Goal: Task Accomplishment & Management: Manage account settings

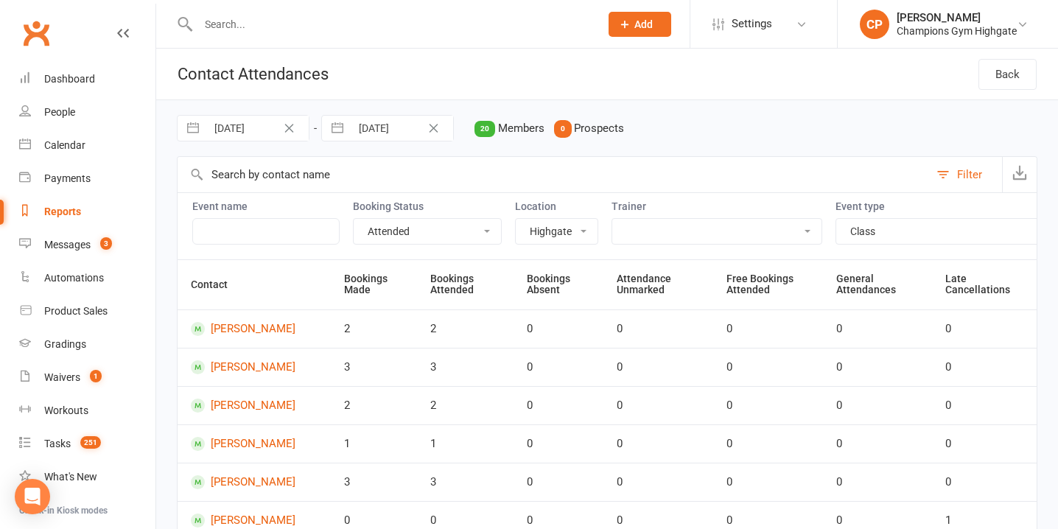
select select "attended"
select select "6648"
select select "11788"
select select "1226"
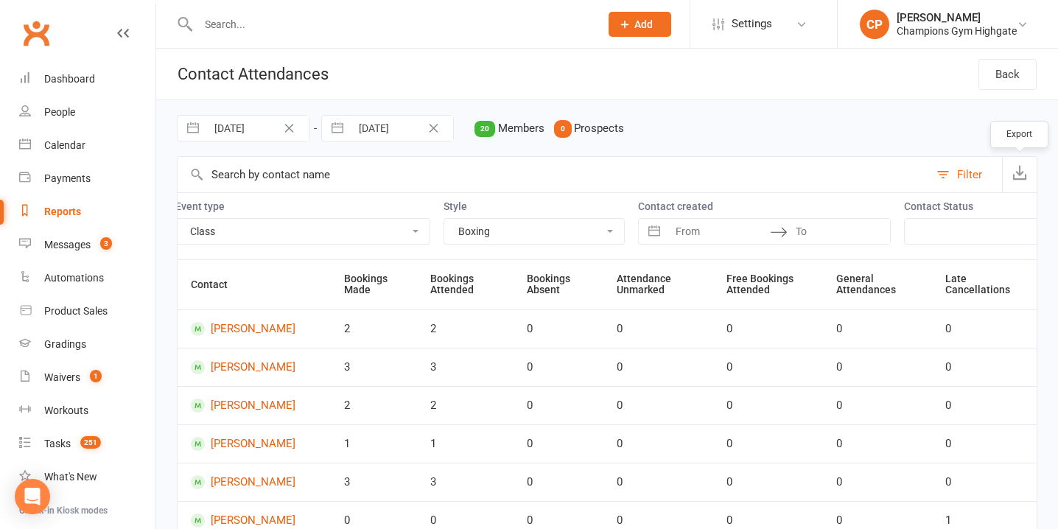
click at [1015, 169] on icon "button" at bounding box center [1019, 172] width 15 height 15
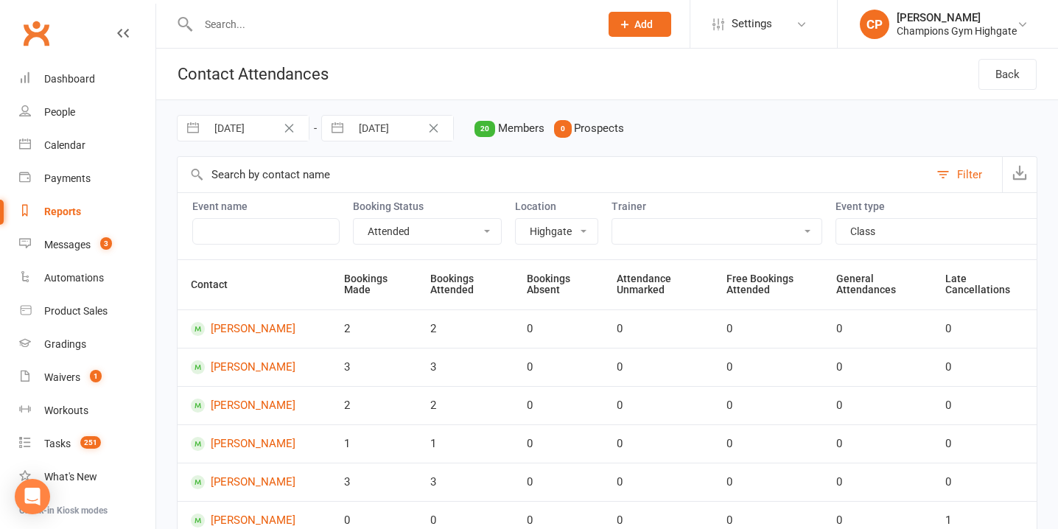
click at [776, 123] on div "04 Aug 2025 Navigate forward to interact with the calendar and select a date. P…" at bounding box center [607, 128] width 860 height 56
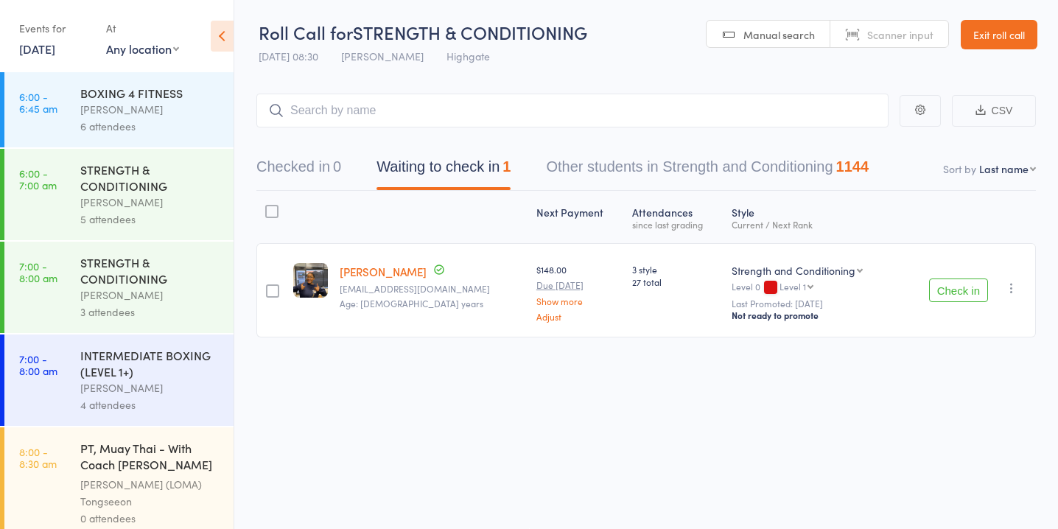
scroll to position [1654, 0]
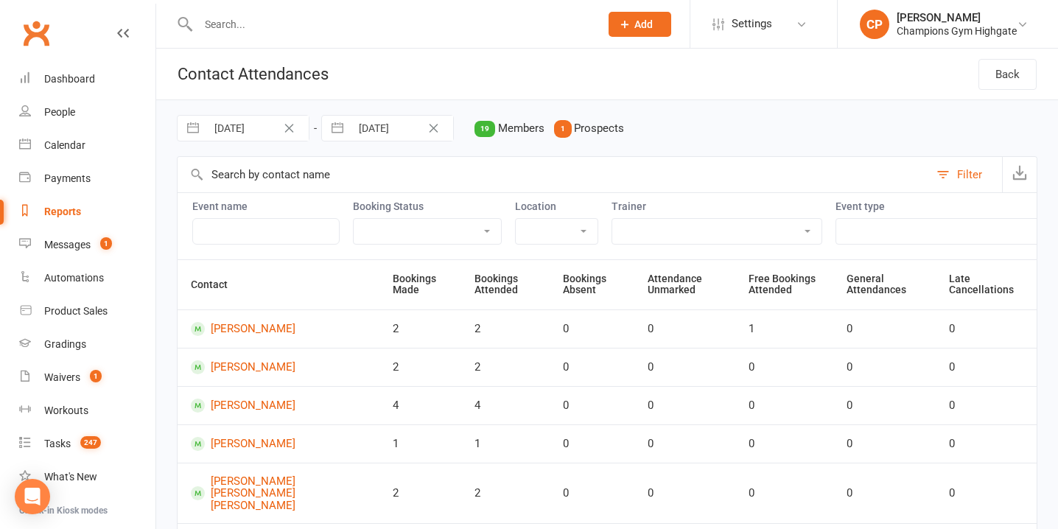
click at [261, 124] on input "29 Jul 2025" at bounding box center [257, 128] width 102 height 25
select select "5"
select select "2025"
select select "6"
select select "2025"
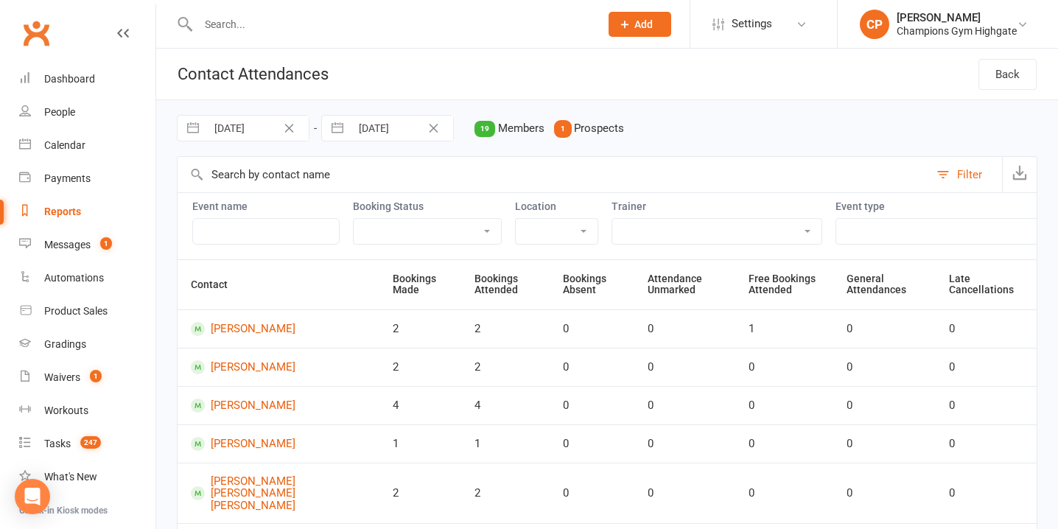
select select "7"
select select "2025"
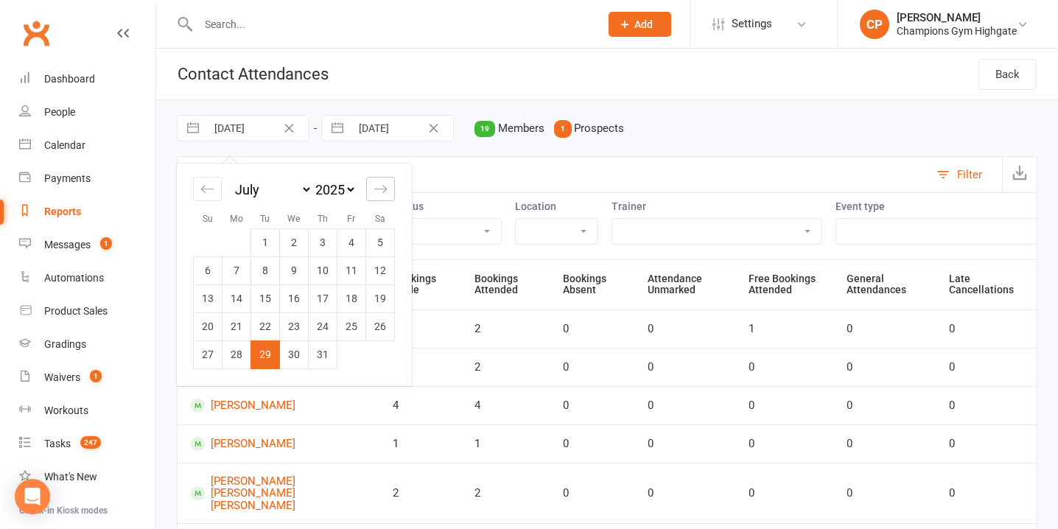
click at [384, 186] on icon "Move forward to switch to the next month." at bounding box center [380, 188] width 13 height 7
select select "8"
select select "2025"
click at [235, 270] on td "4" at bounding box center [236, 270] width 29 height 28
type input "04 Aug 2025"
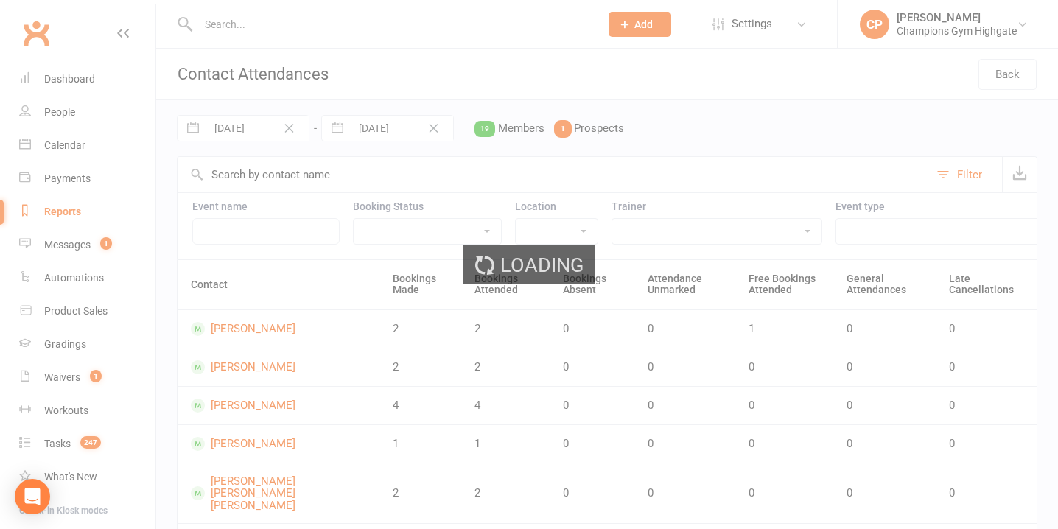
select select "6"
select select "2025"
select select "7"
select select "2025"
select select "8"
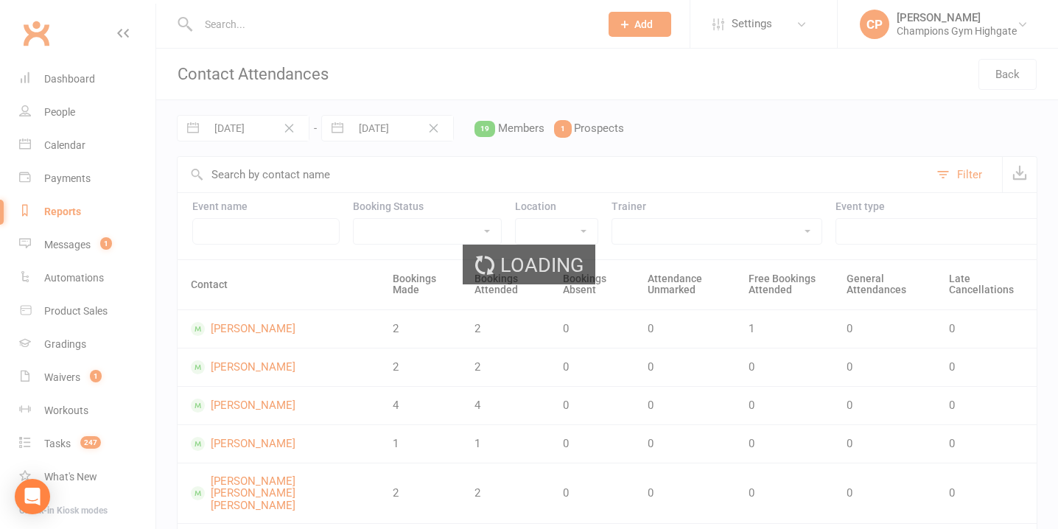
select select "2025"
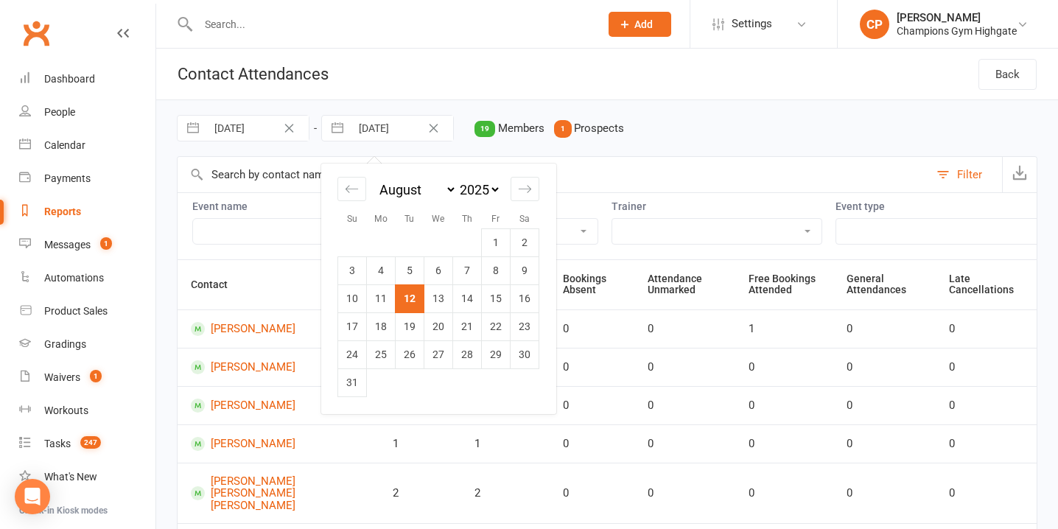
click at [386, 128] on input "12 Aug 2025" at bounding box center [402, 128] width 102 height 25
click at [351, 301] on td "10" at bounding box center [352, 298] width 29 height 28
type input "10 Aug 2025"
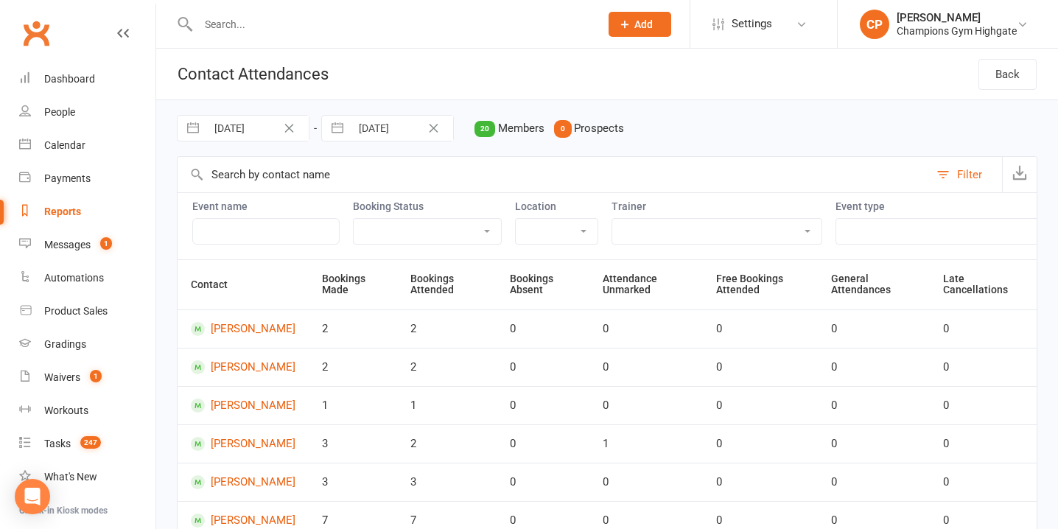
click at [401, 225] on select "Attended Absent Not absent Attendance not marked" at bounding box center [427, 231] width 147 height 25
select select "attended"
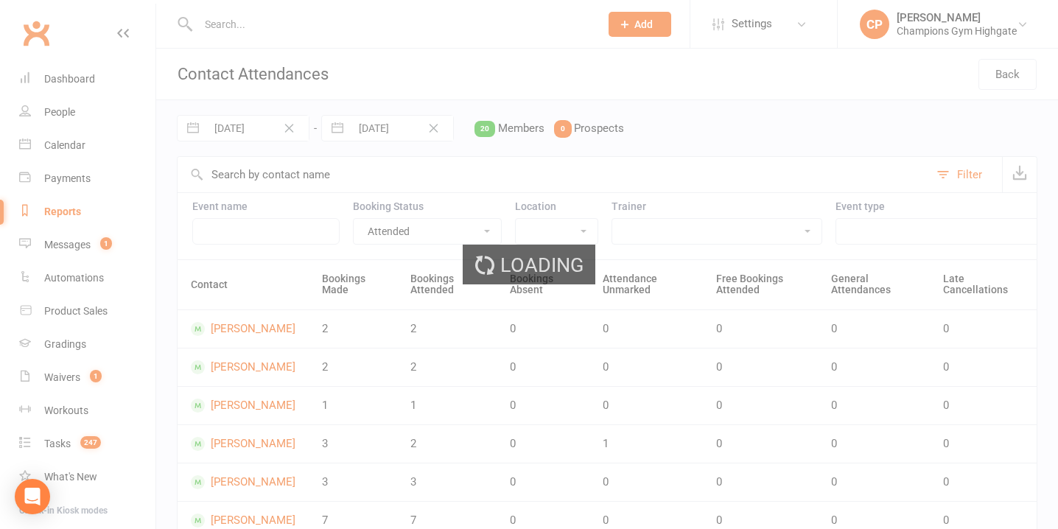
click at [579, 225] on div "Loading" at bounding box center [529, 264] width 1058 height 529
click at [579, 232] on div "Loading" at bounding box center [529, 264] width 1058 height 529
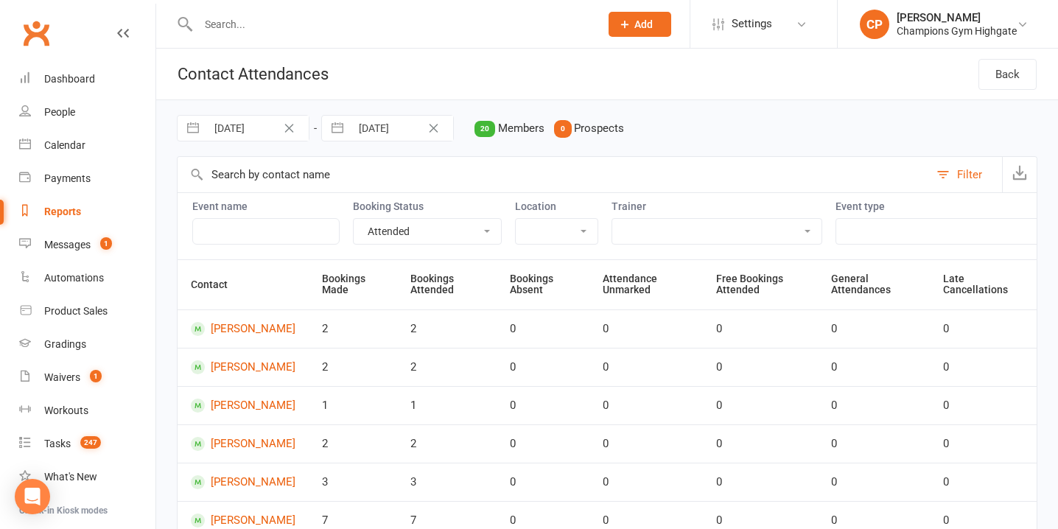
click at [579, 232] on select "Myaree Highgate" at bounding box center [557, 231] width 82 height 25
select select "6648"
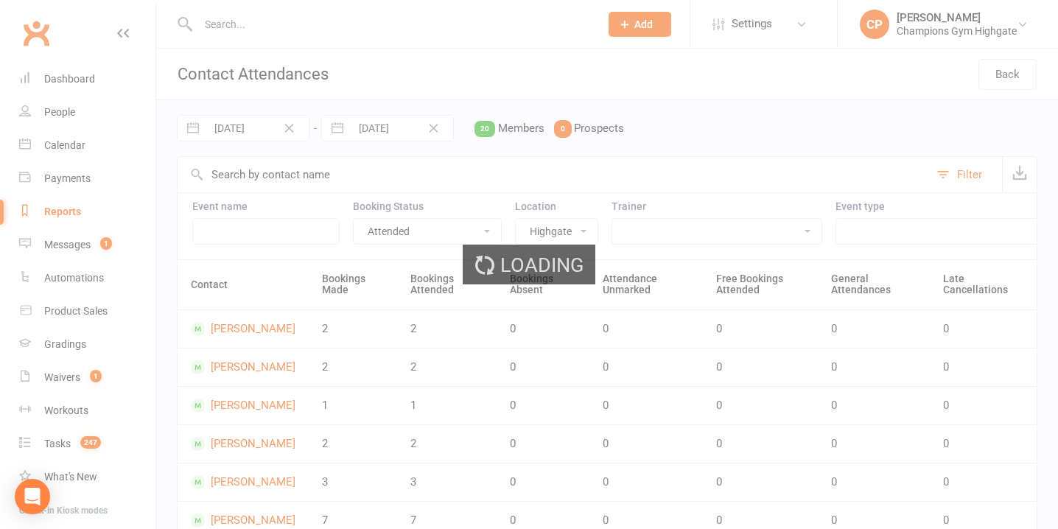
click at [870, 231] on div "Loading" at bounding box center [529, 264] width 1058 height 529
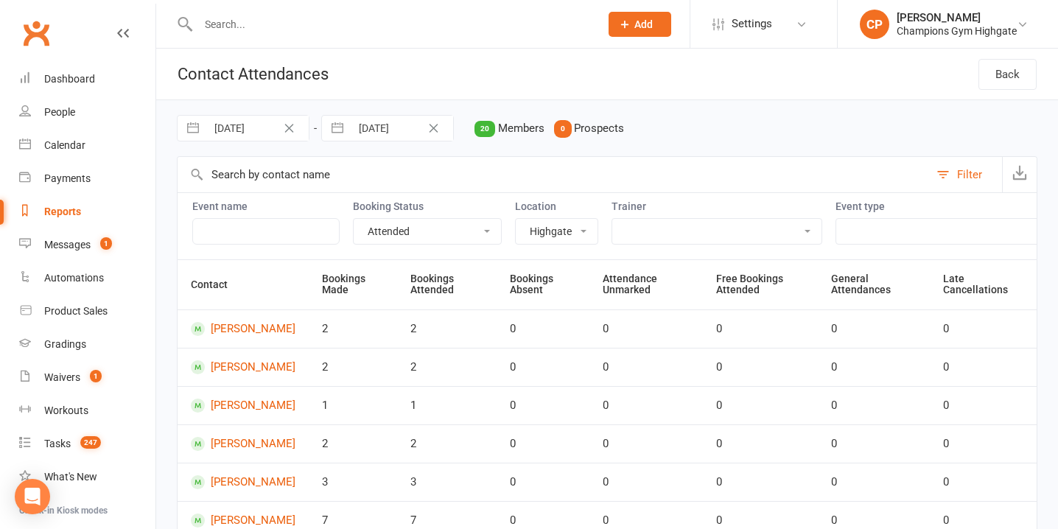
click at [870, 231] on select "Class Member Event PT - with Coach Emma (30 minutes) PT - with Coach Emma (45 m…" at bounding box center [962, 231] width 253 height 25
select select "11788"
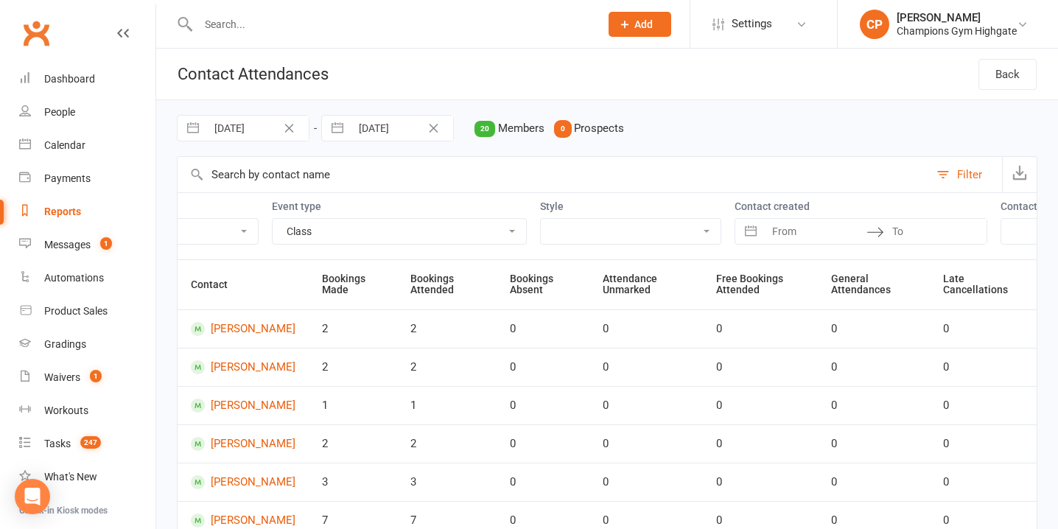
scroll to position [0, 660]
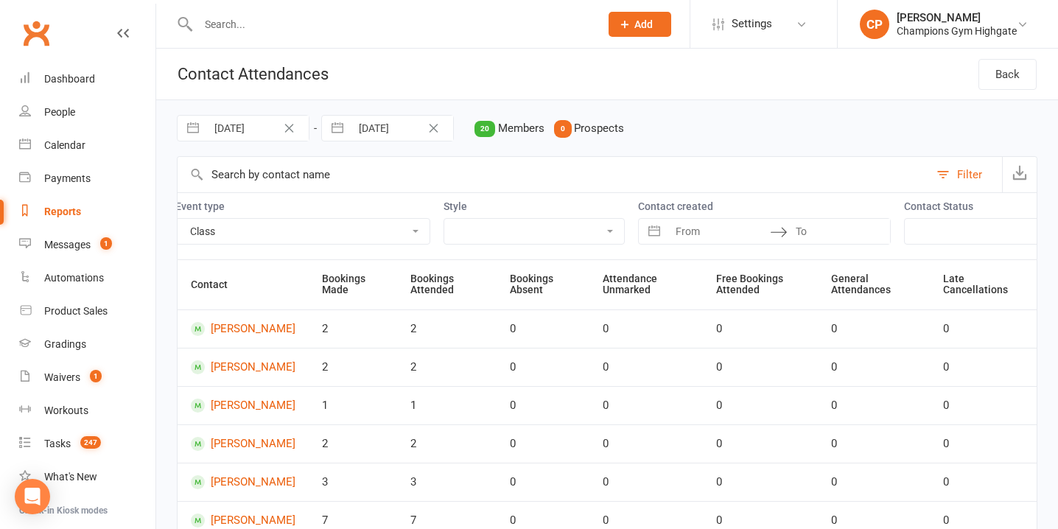
click at [444, 222] on select "Boxing Muay Thai Personal Training (30 Minutes) Personal Training (45 Minutes) …" at bounding box center [534, 231] width 180 height 25
select select "1226"
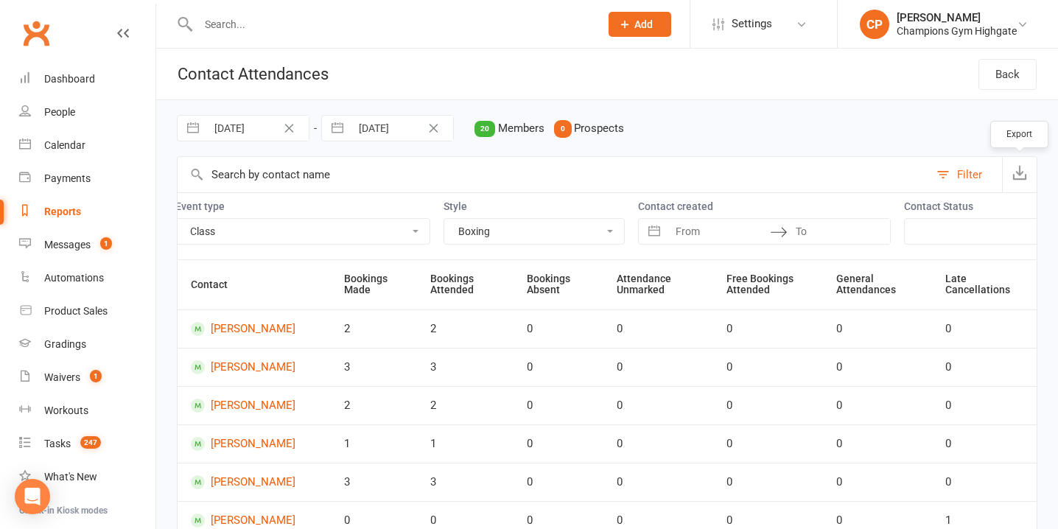
click at [1021, 174] on icon "button" at bounding box center [1019, 172] width 15 height 15
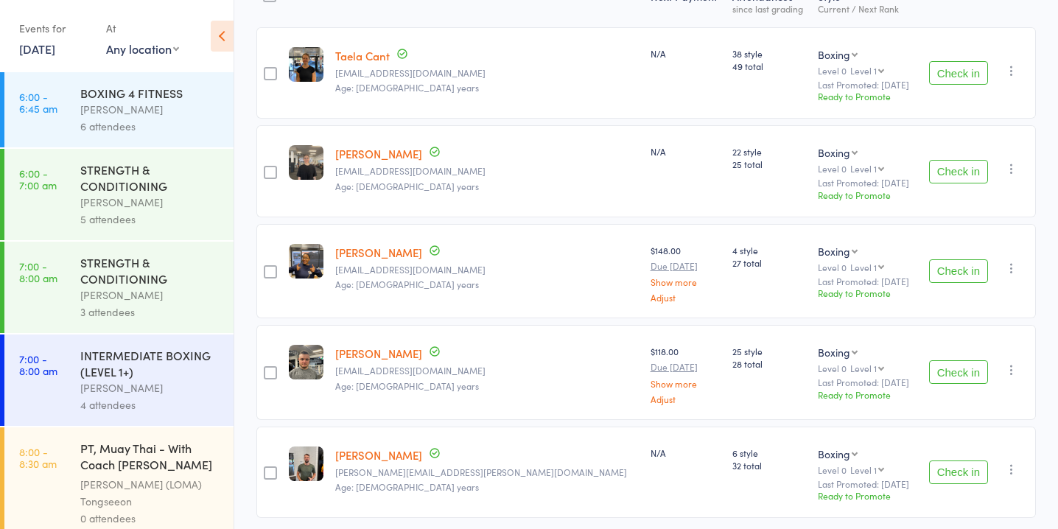
scroll to position [269, 0]
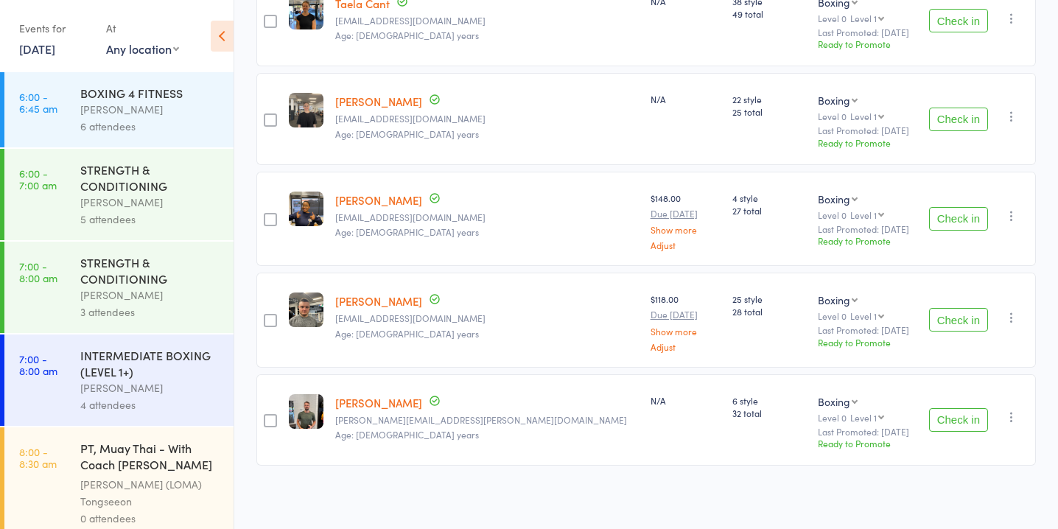
click at [971, 412] on button "Check in" at bounding box center [958, 420] width 59 height 24
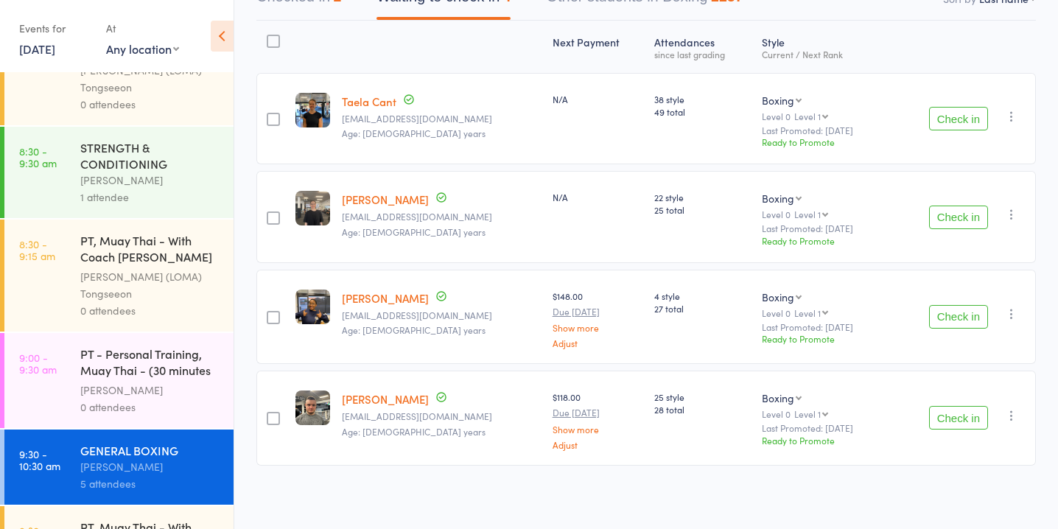
scroll to position [402, 0]
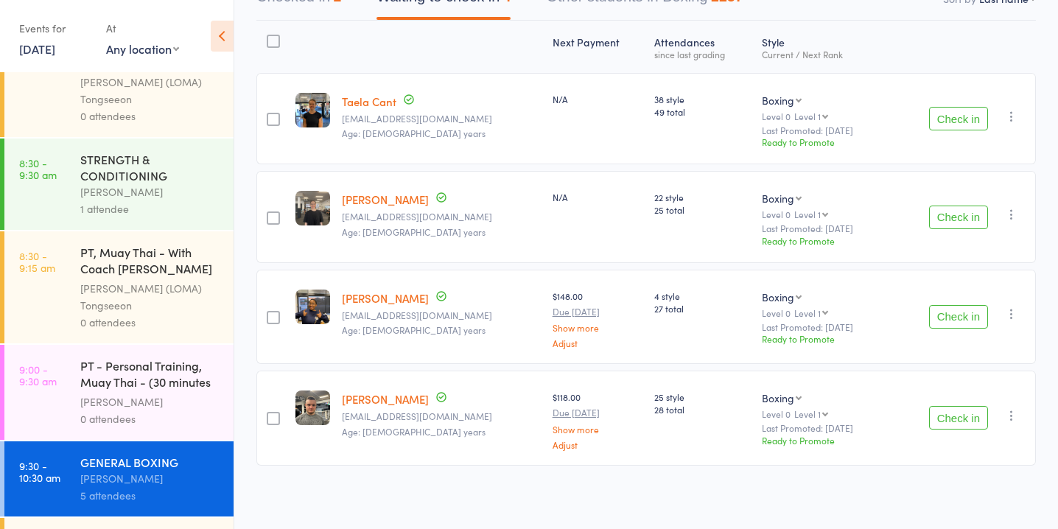
click at [149, 196] on div "[PERSON_NAME]" at bounding box center [150, 191] width 141 height 17
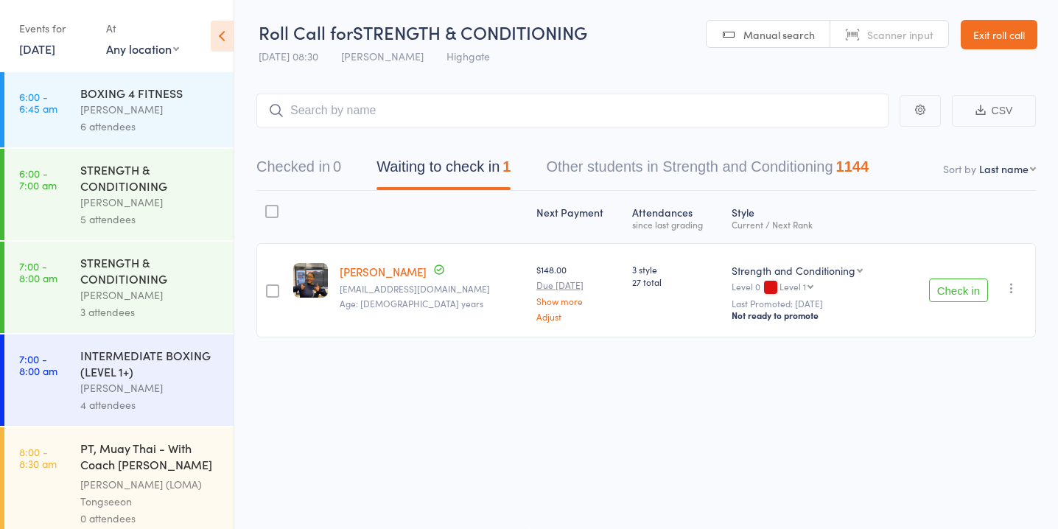
click at [1014, 287] on icon "button" at bounding box center [1011, 288] width 15 height 15
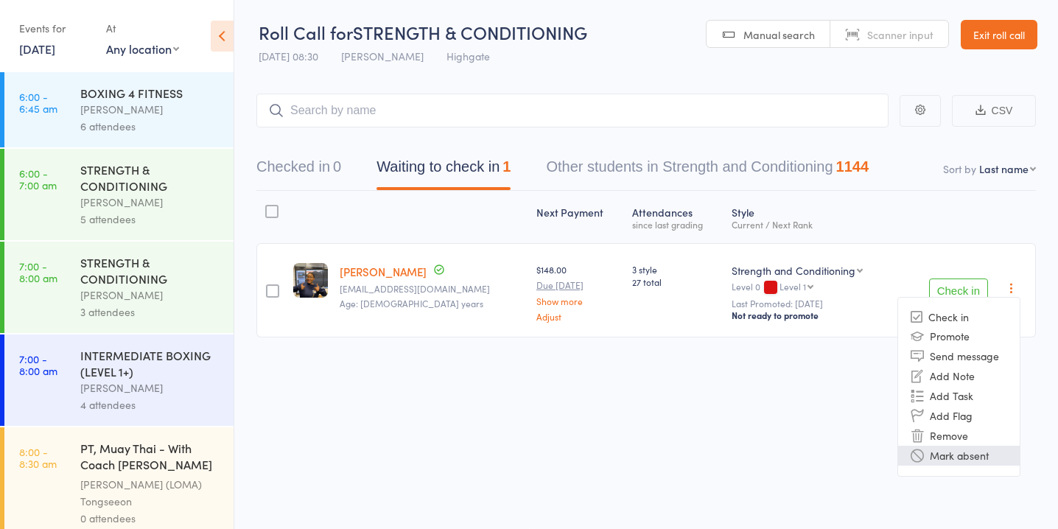
click at [966, 446] on li "Mark absent" at bounding box center [959, 456] width 122 height 20
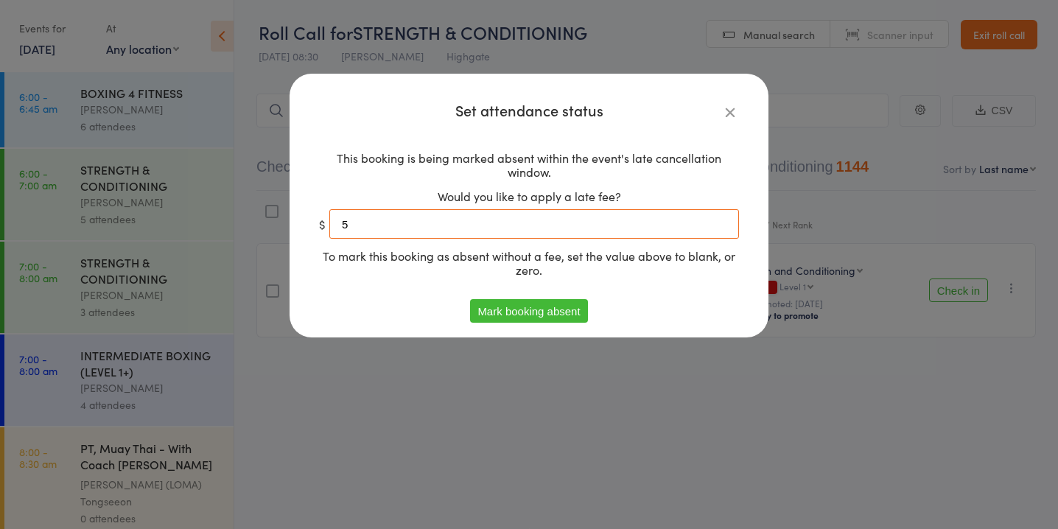
click at [645, 226] on input "5" at bounding box center [534, 223] width 410 height 29
click at [524, 313] on button "Mark booking absent" at bounding box center [528, 311] width 117 height 24
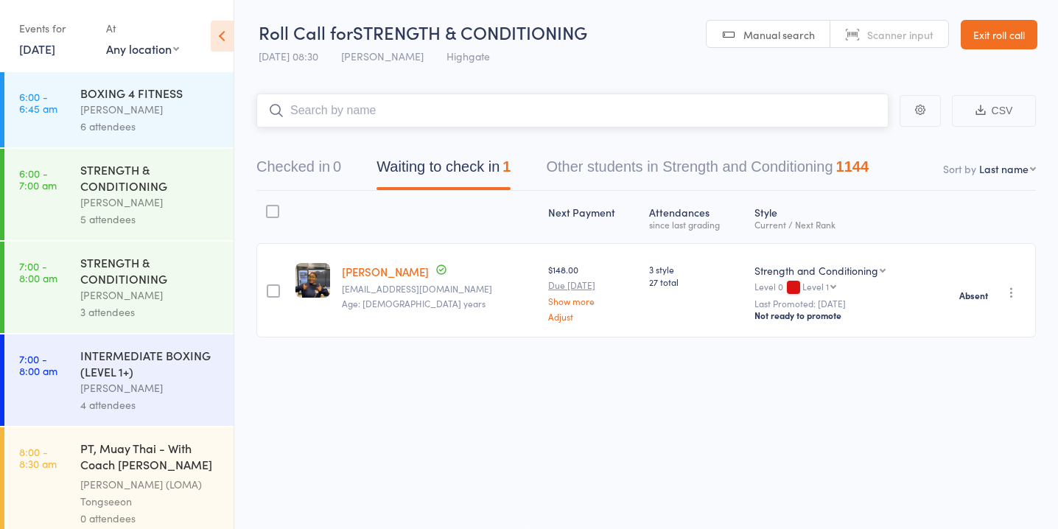
click at [499, 113] on input "search" at bounding box center [572, 111] width 632 height 34
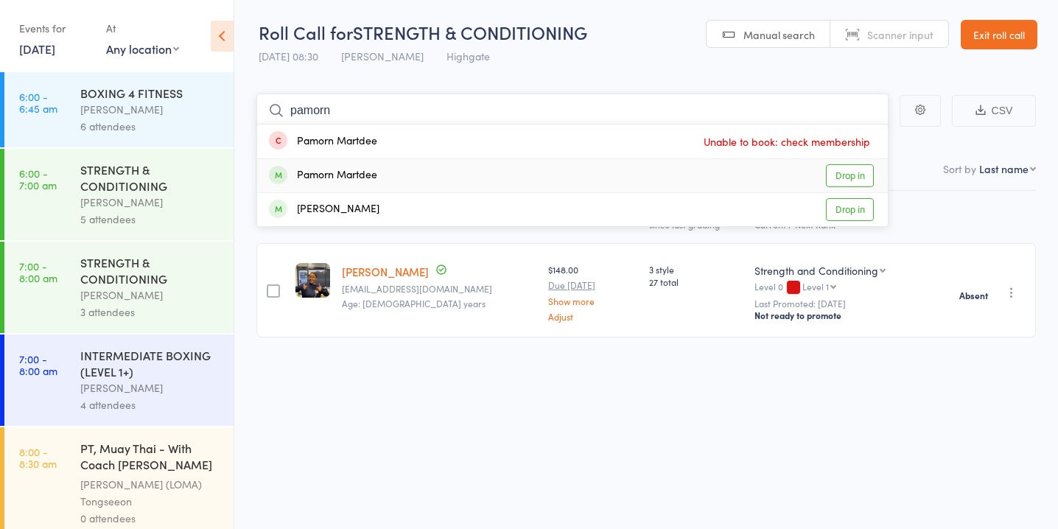
type input "pamorn"
click at [855, 176] on link "Drop in" at bounding box center [850, 175] width 48 height 23
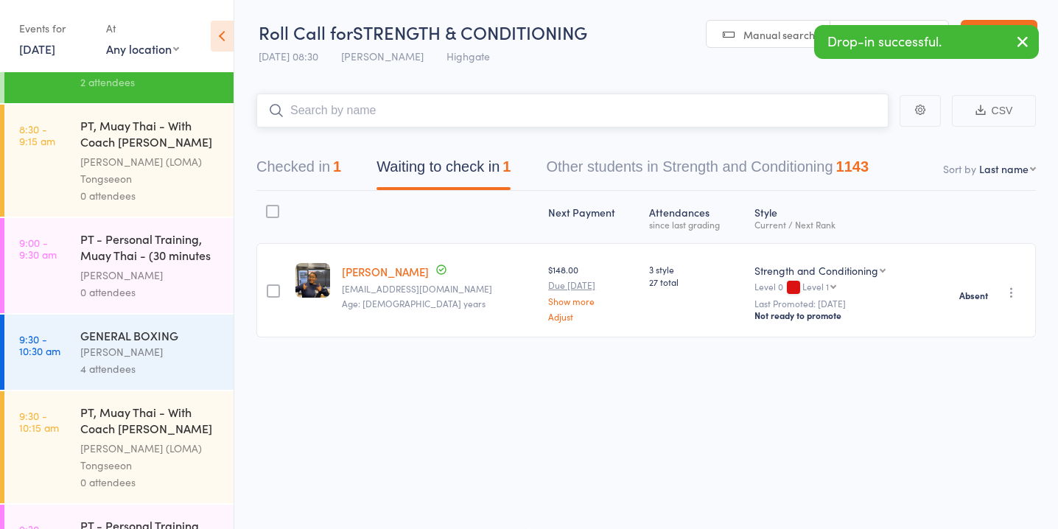
scroll to position [538, 0]
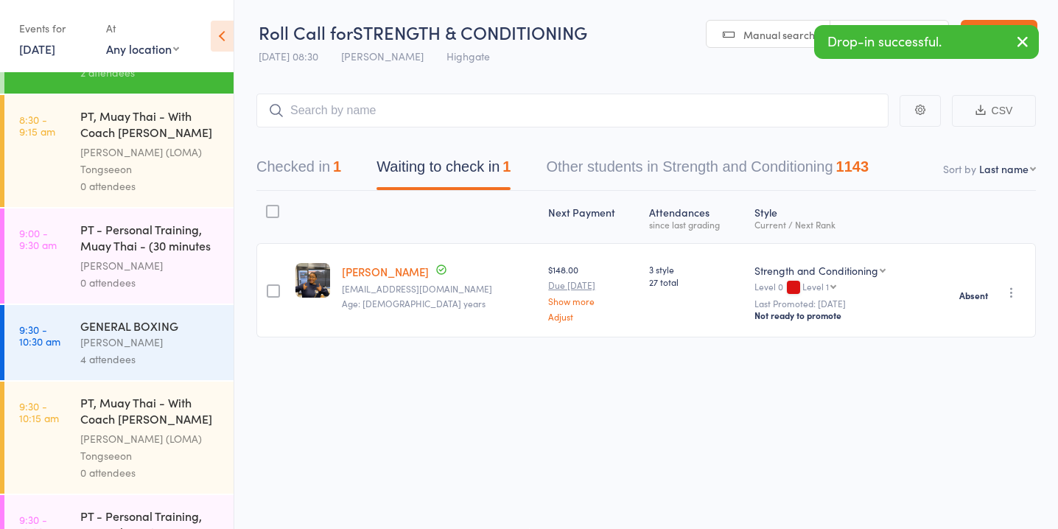
click at [130, 331] on div "GENERAL BOXING" at bounding box center [150, 325] width 141 height 16
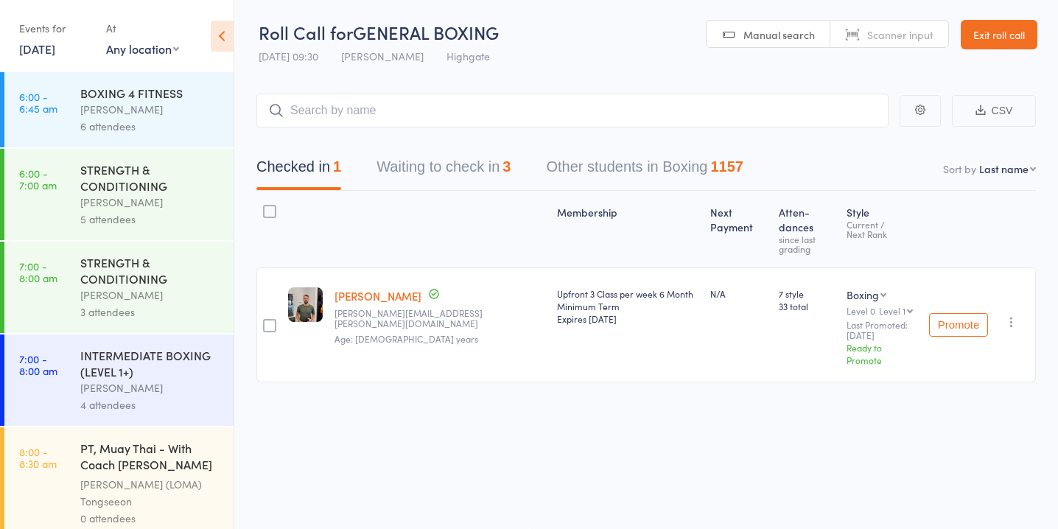
click at [477, 149] on div "Checked in 1 Waiting to check in 3 Other students in Boxing 1157" at bounding box center [645, 158] width 779 height 63
click at [409, 173] on button "Waiting to check in 3" at bounding box center [443, 170] width 134 height 39
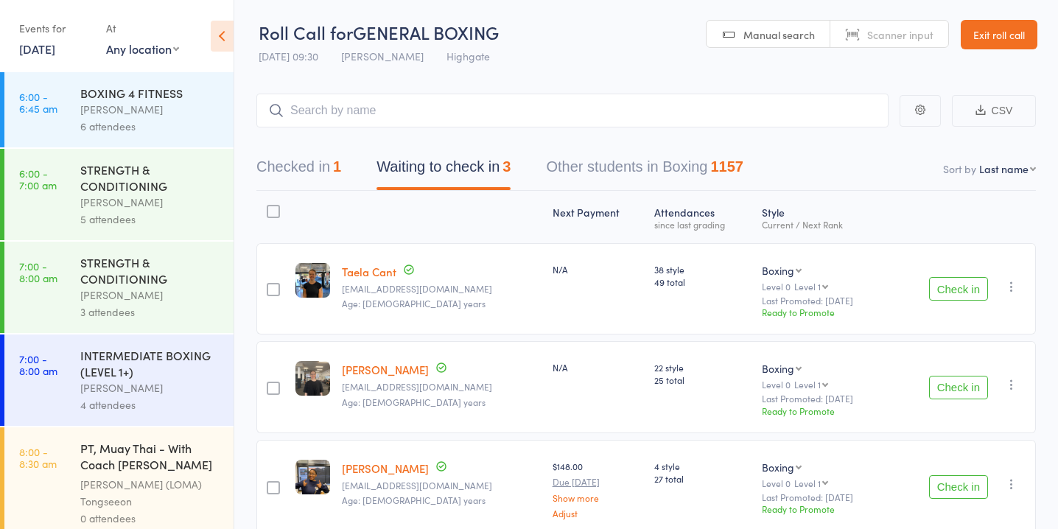
scroll to position [70, 0]
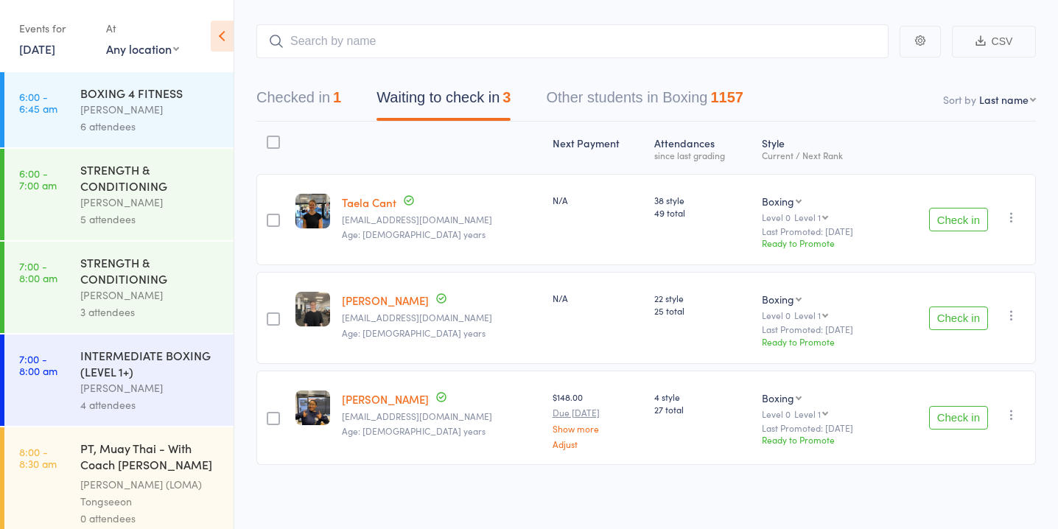
click at [963, 219] on button "Check in" at bounding box center [958, 220] width 59 height 24
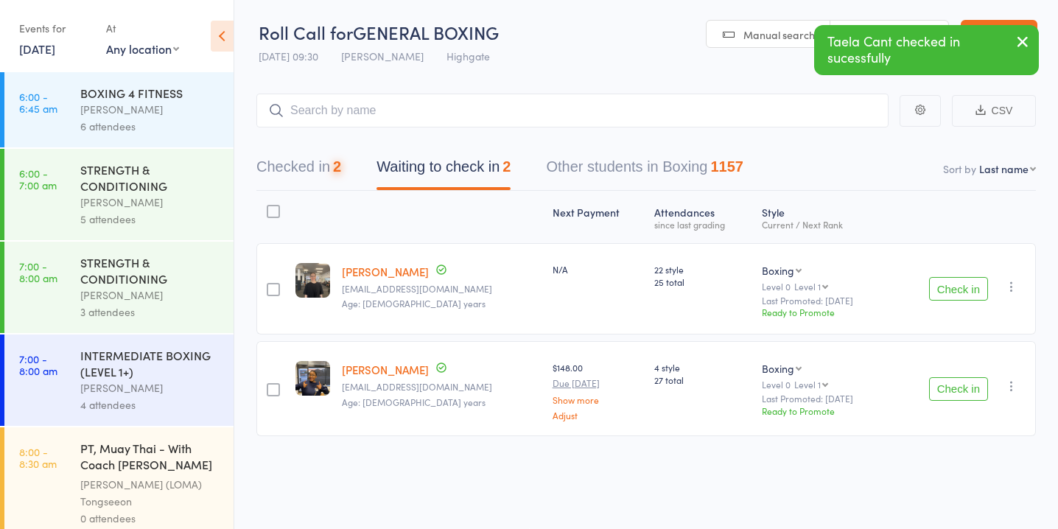
scroll to position [1, 0]
click at [959, 293] on button "Check in" at bounding box center [958, 289] width 59 height 24
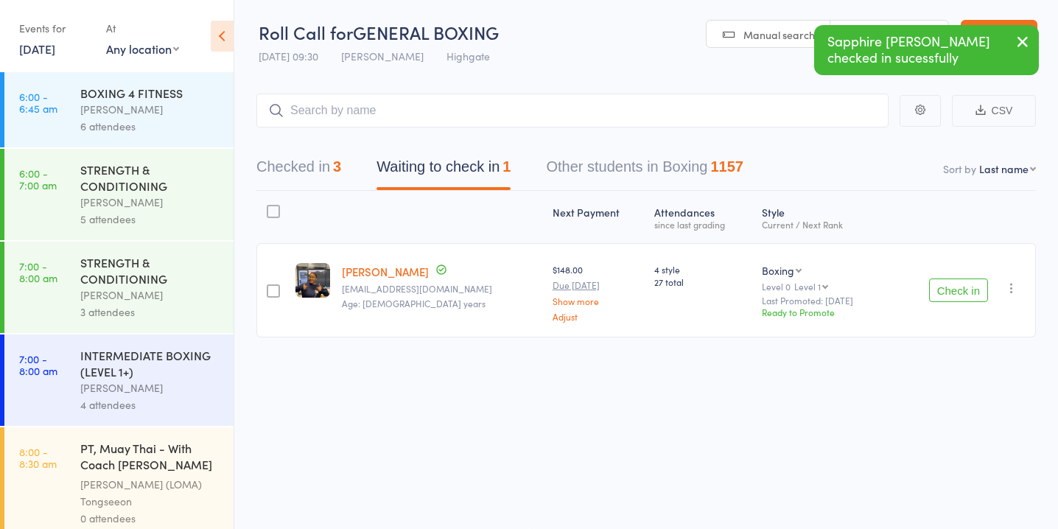
click at [271, 291] on div at bounding box center [273, 290] width 13 height 13
click at [270, 287] on input "checkbox" at bounding box center [270, 287] width 0 height 0
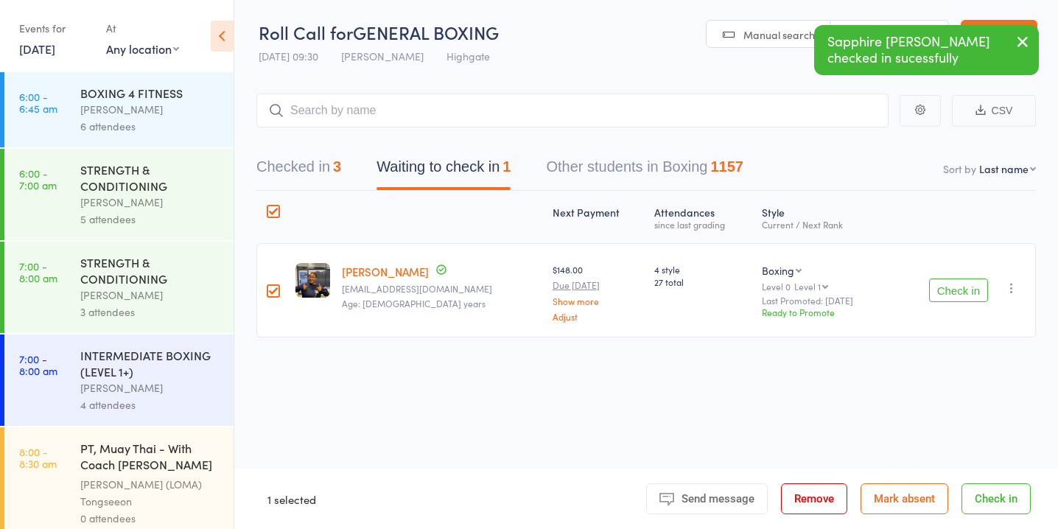
click at [890, 505] on button "Mark absent" at bounding box center [904, 498] width 88 height 31
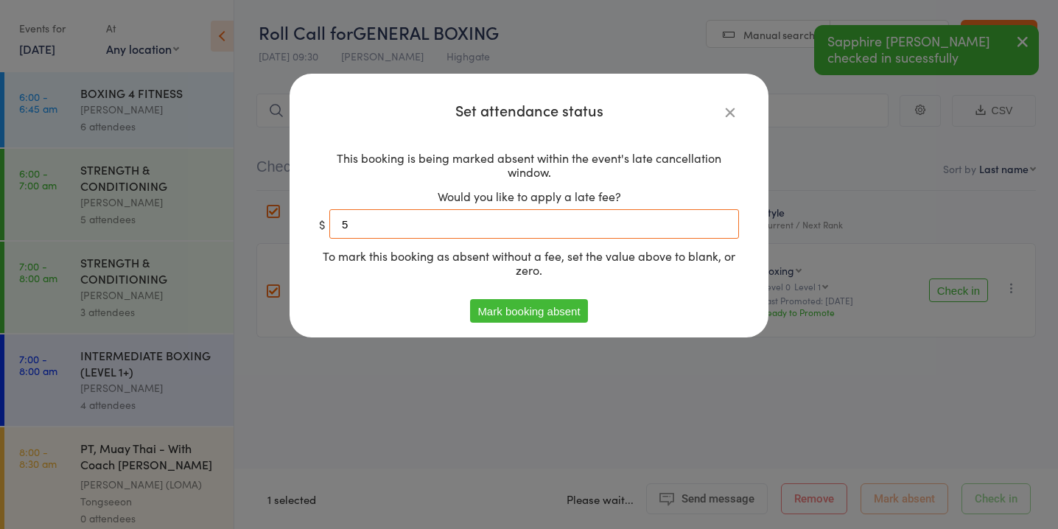
click at [593, 225] on input "5" at bounding box center [534, 223] width 410 height 29
click at [502, 313] on button "Mark booking absent" at bounding box center [528, 311] width 117 height 24
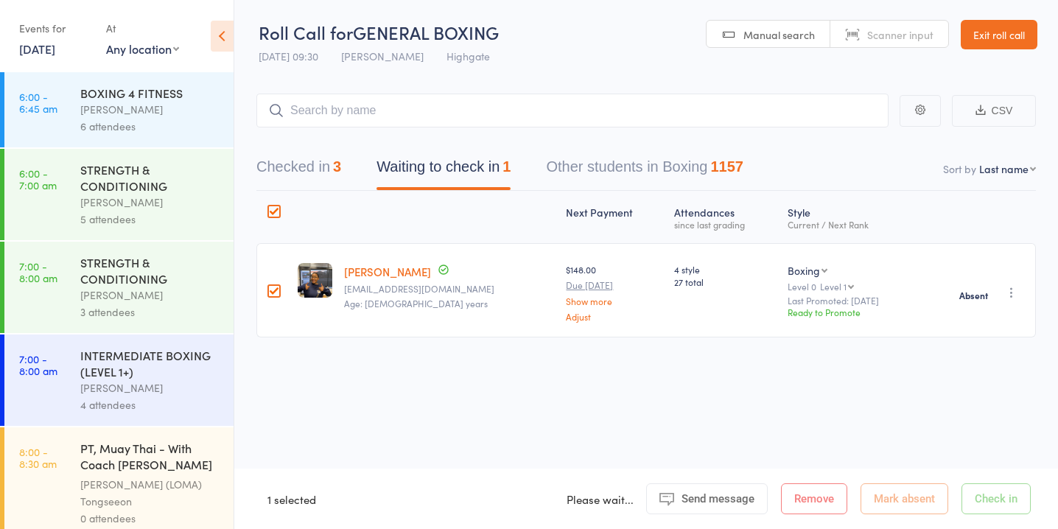
click at [150, 114] on div "[PERSON_NAME]" at bounding box center [150, 109] width 141 height 17
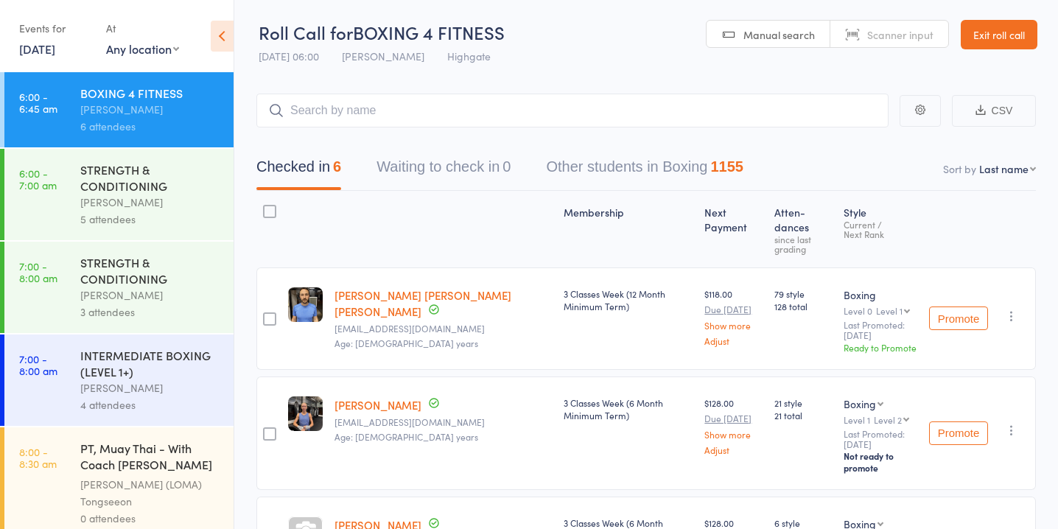
click at [154, 200] on div "[PERSON_NAME]" at bounding box center [150, 202] width 141 height 17
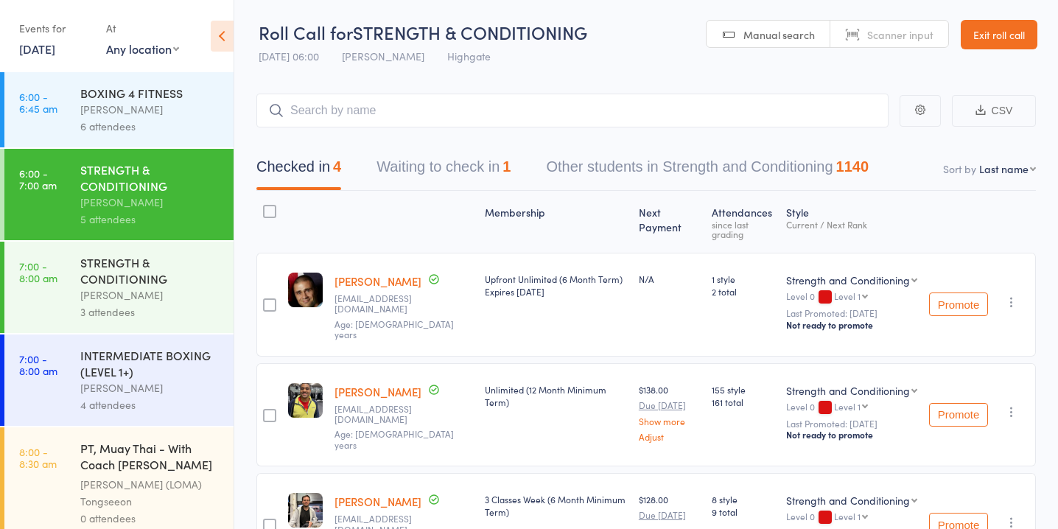
click at [460, 155] on button "Waiting to check in 1" at bounding box center [443, 170] width 134 height 39
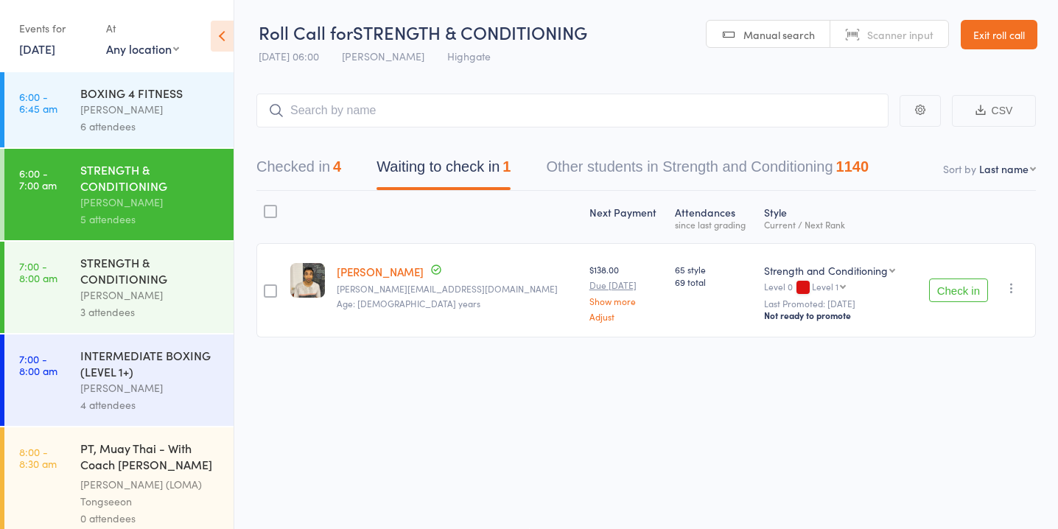
click at [1014, 290] on icon "button" at bounding box center [1011, 288] width 15 height 15
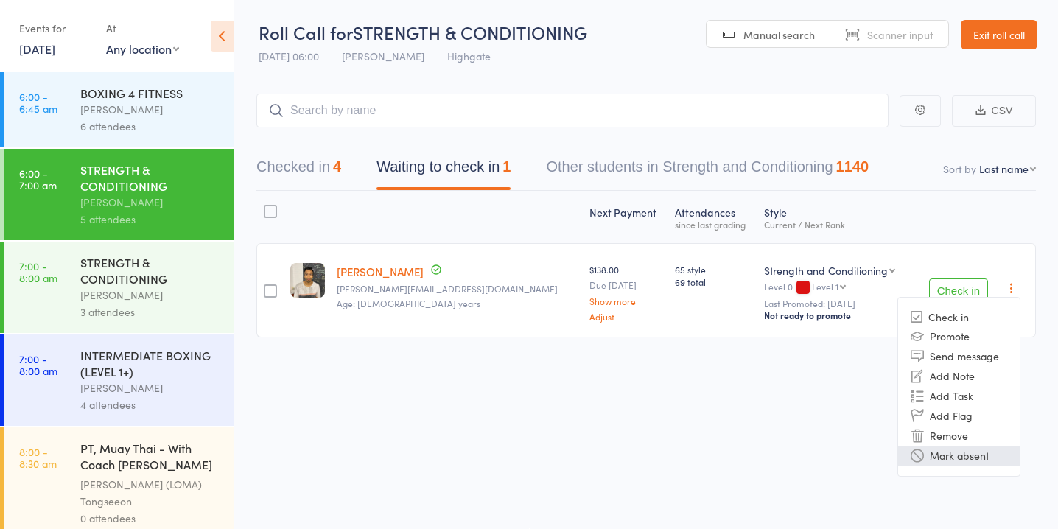
click at [987, 452] on li "Mark absent" at bounding box center [959, 456] width 122 height 20
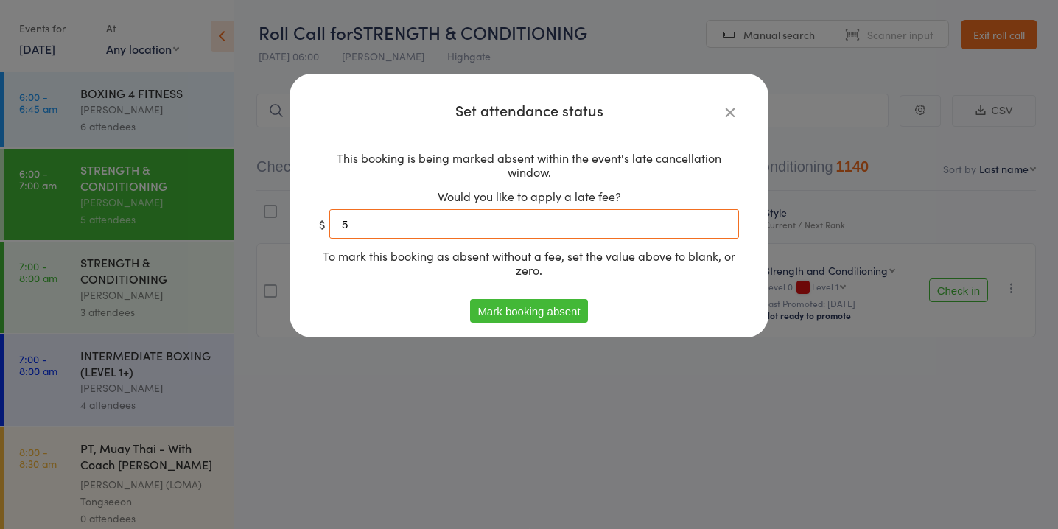
click at [623, 230] on input "5" at bounding box center [534, 223] width 410 height 29
click at [555, 308] on button "Mark booking absent" at bounding box center [528, 311] width 117 height 24
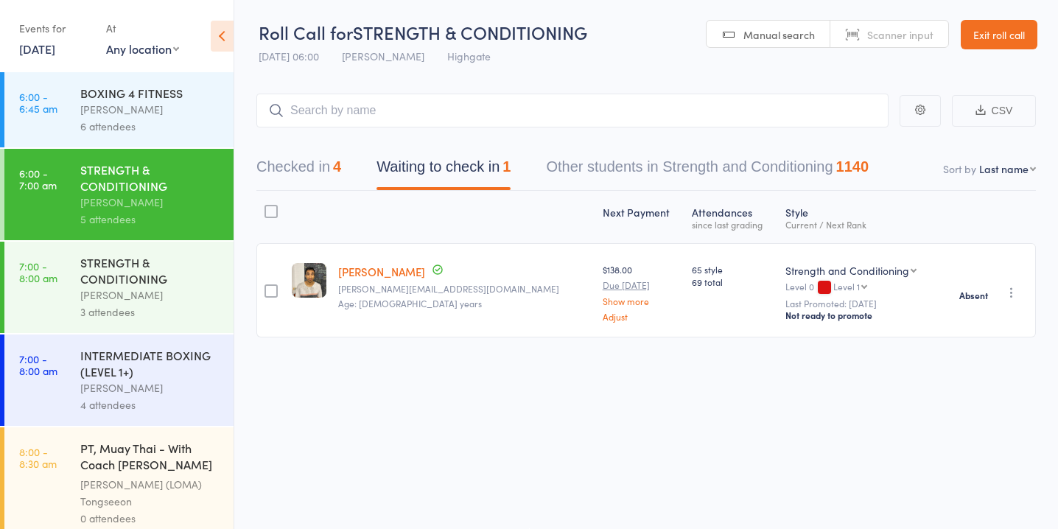
click at [103, 278] on div "STRENGTH & CONDITIONING" at bounding box center [150, 270] width 141 height 32
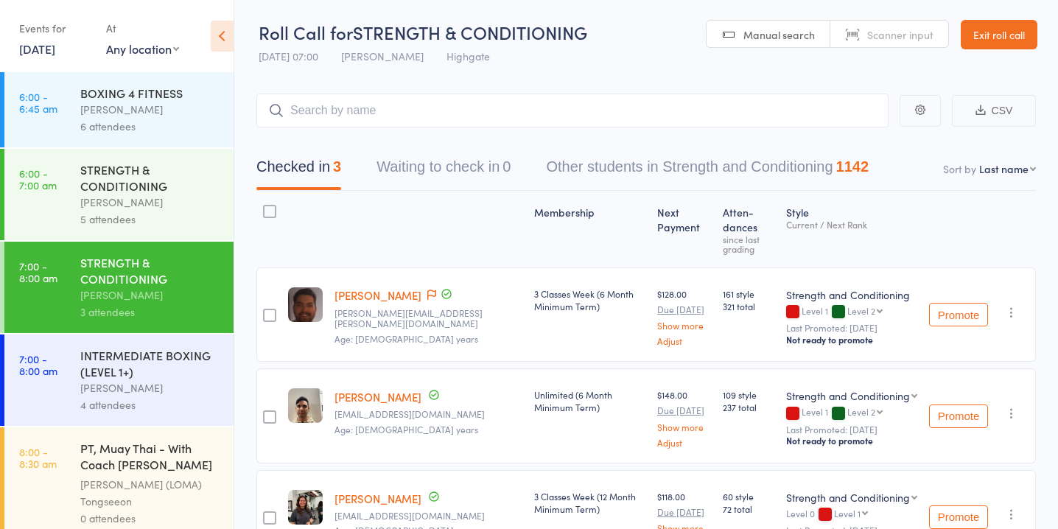
click at [161, 389] on div "[PERSON_NAME]" at bounding box center [150, 387] width 141 height 17
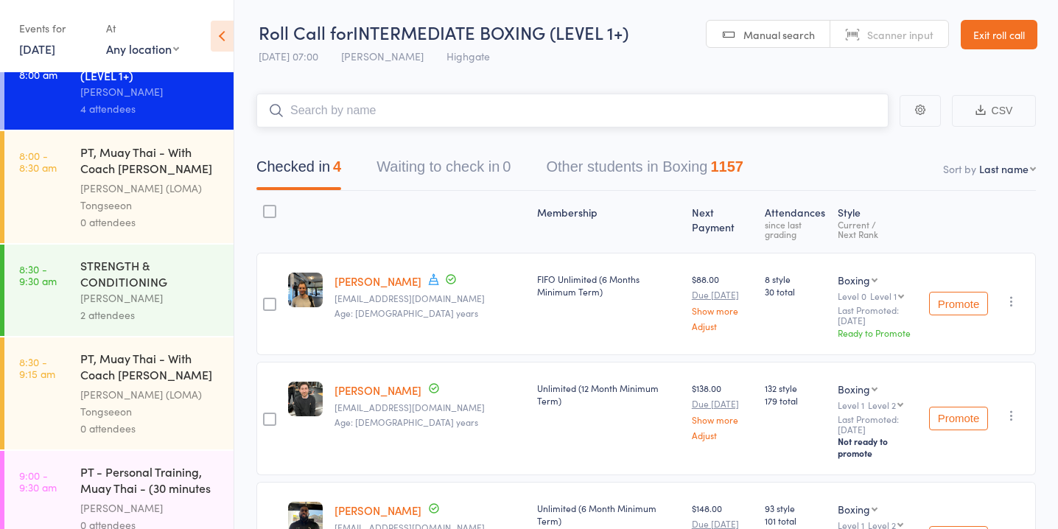
scroll to position [298, 0]
click at [145, 313] on div "2 attendees" at bounding box center [150, 313] width 141 height 17
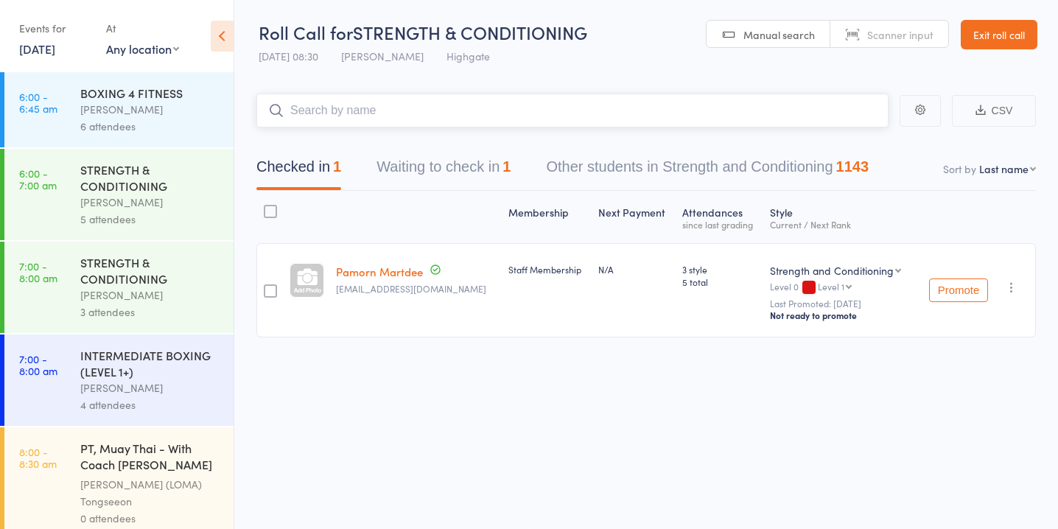
click at [477, 168] on button "Waiting to check in 1" at bounding box center [443, 170] width 134 height 39
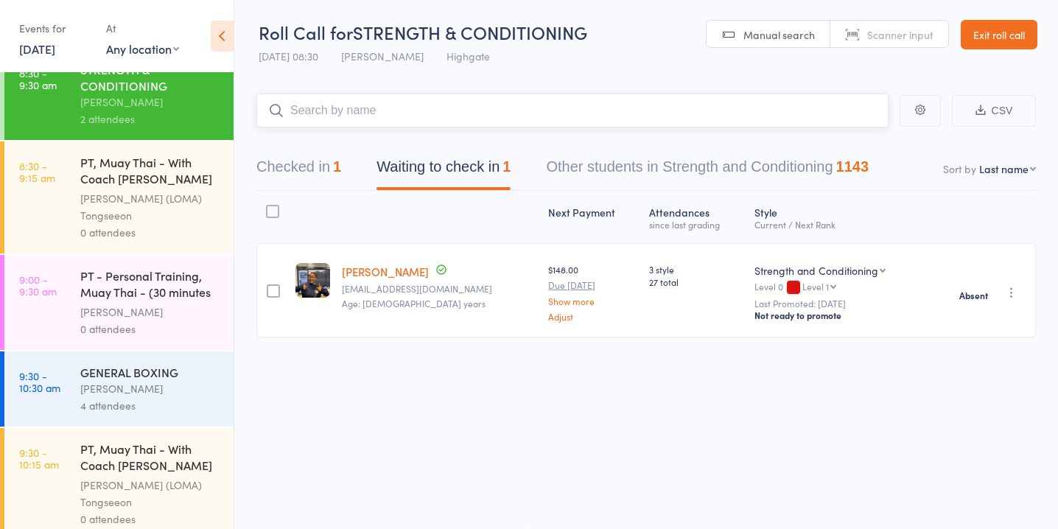
scroll to position [507, 0]
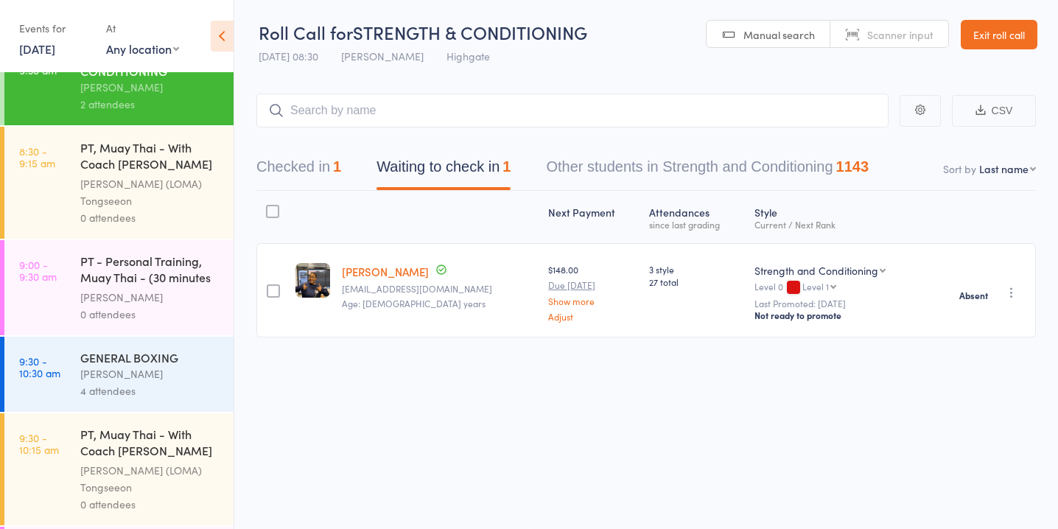
click at [130, 383] on div "4 attendees" at bounding box center [150, 390] width 141 height 17
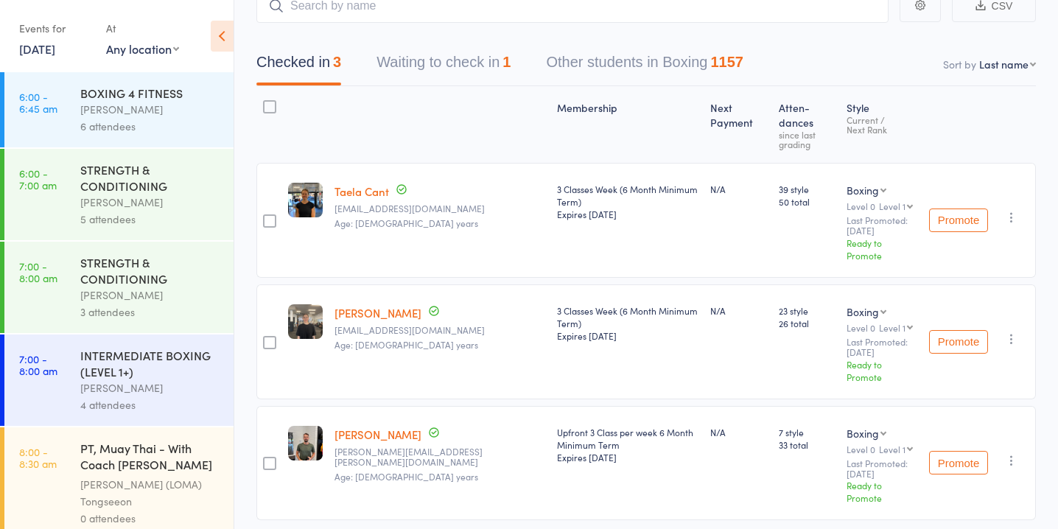
scroll to position [109, 0]
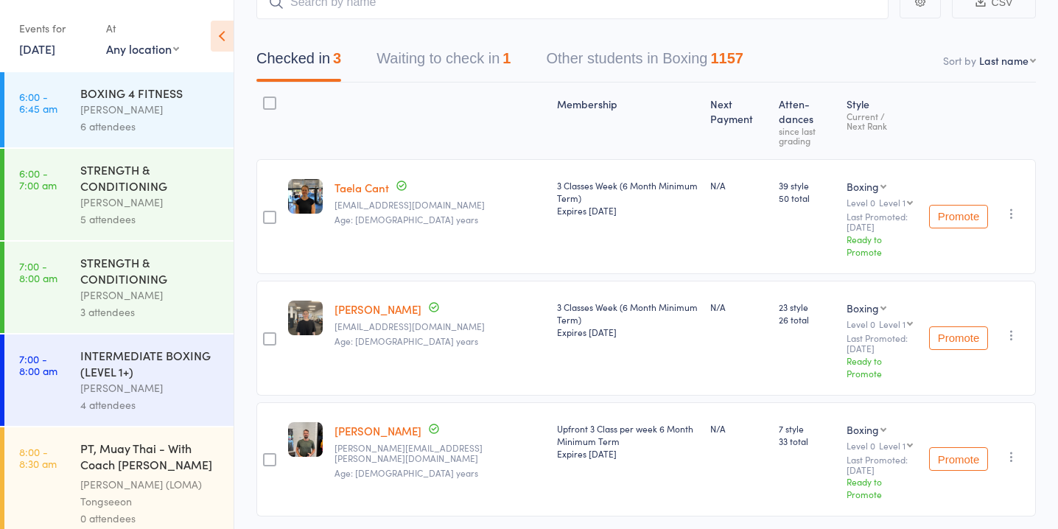
click at [451, 60] on button "Waiting to check in 1" at bounding box center [443, 62] width 134 height 39
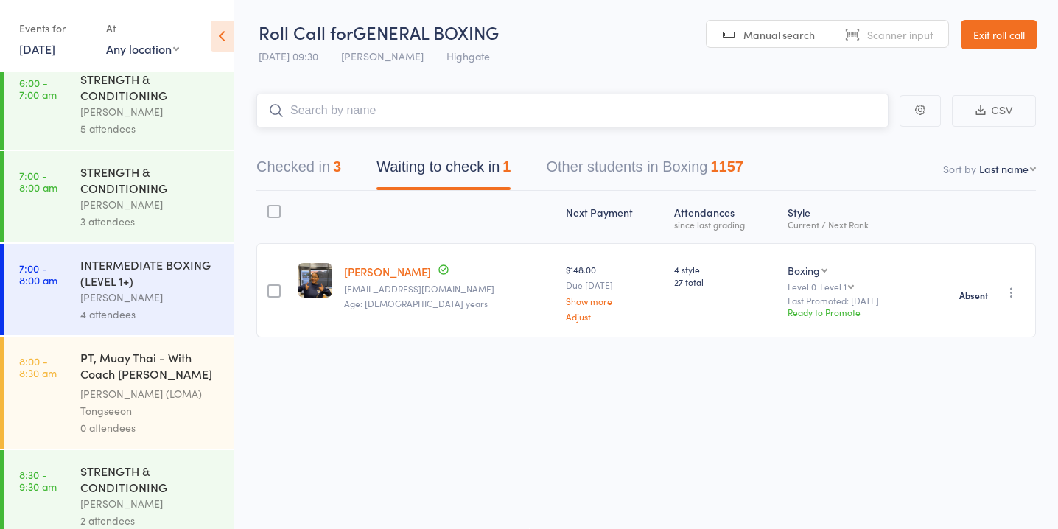
scroll to position [31, 0]
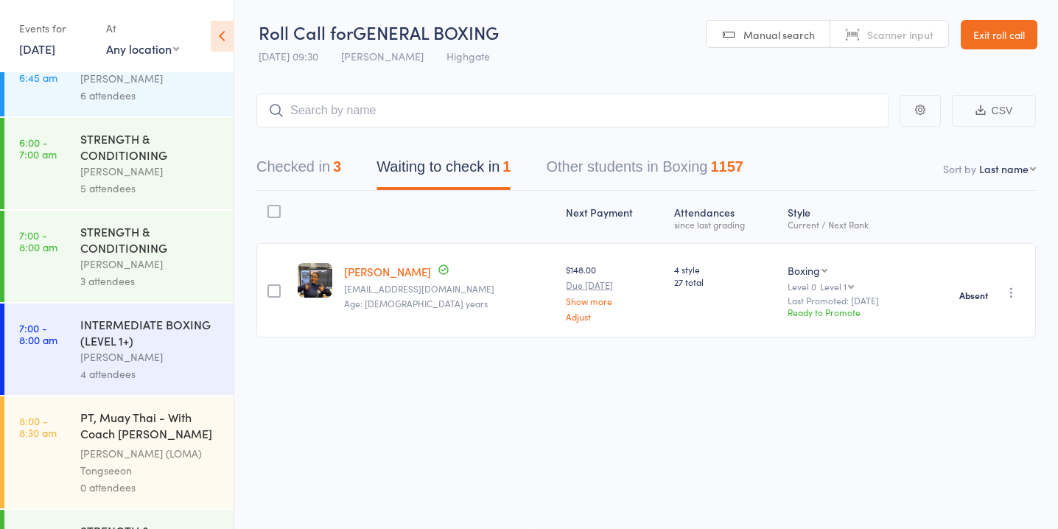
click at [183, 89] on div "6 attendees" at bounding box center [150, 95] width 141 height 17
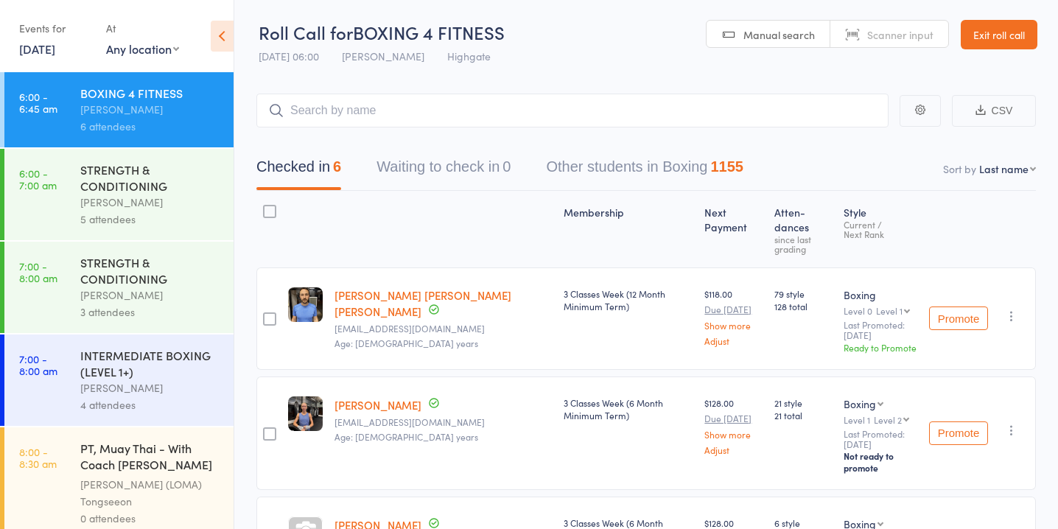
click at [178, 182] on div "STRENGTH & CONDITIONING" at bounding box center [150, 177] width 141 height 32
